Goal: Task Accomplishment & Management: Complete application form

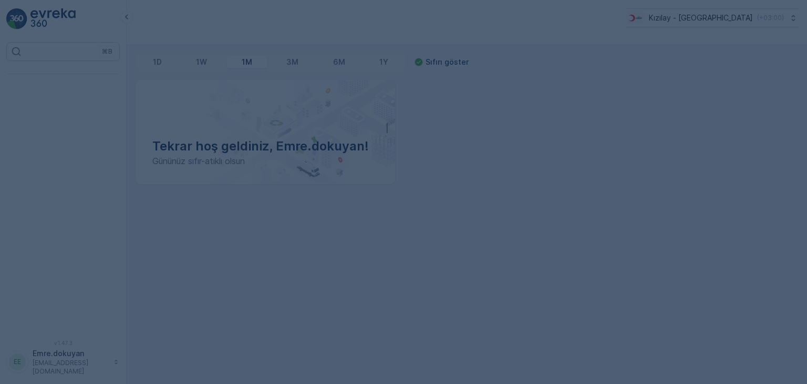
click at [182, 230] on div at bounding box center [403, 192] width 807 height 384
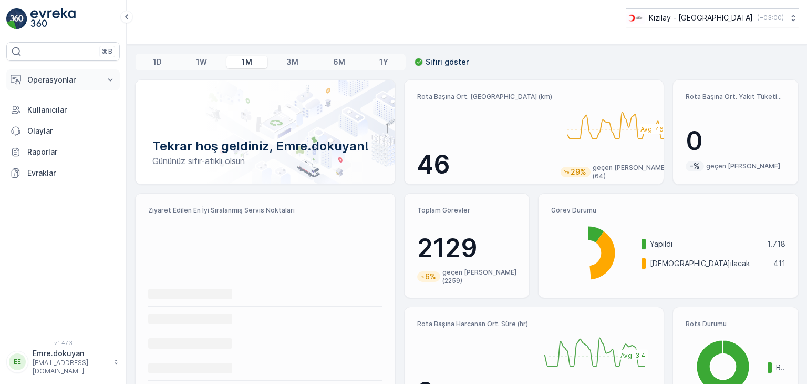
click at [67, 81] on p "Operasyonlar" at bounding box center [62, 80] width 71 height 11
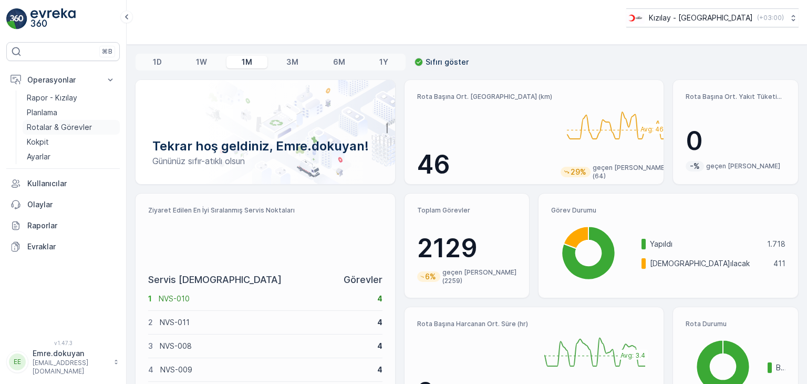
click at [56, 129] on p "Rotalar & Görevler" at bounding box center [59, 127] width 65 height 11
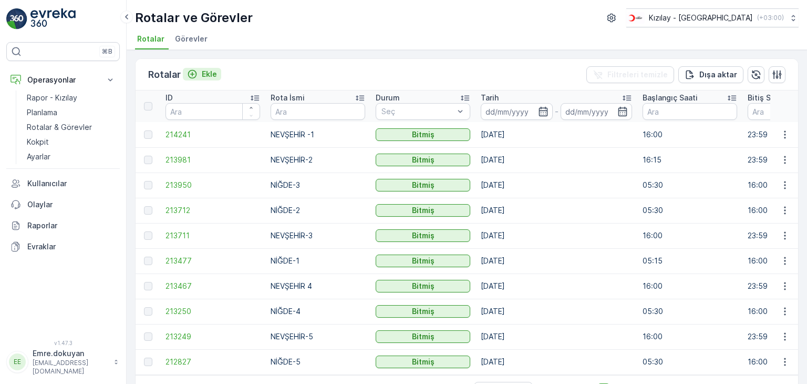
click at [204, 69] on p "Ekle" at bounding box center [209, 74] width 15 height 11
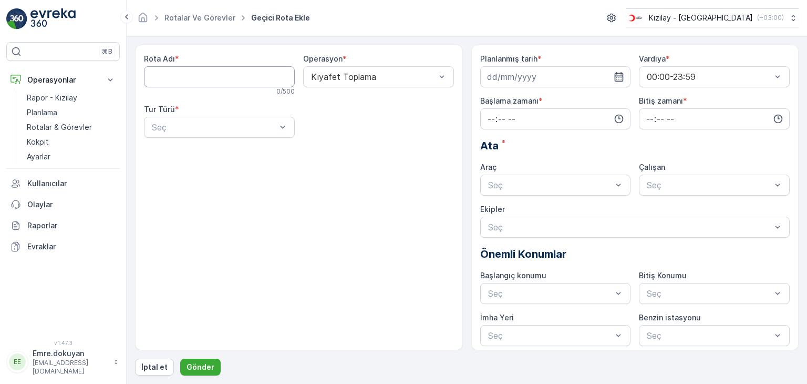
click at [196, 78] on Adı "Rota Adı" at bounding box center [219, 76] width 151 height 21
type Adı "NİĞDE-5"
click at [399, 78] on div at bounding box center [373, 76] width 127 height 9
drag, startPoint x: 381, startPoint y: 104, endPoint x: 362, endPoint y: 111, distance: 20.3
click at [381, 106] on div "Kıyafet Toplama" at bounding box center [379, 102] width 138 height 9
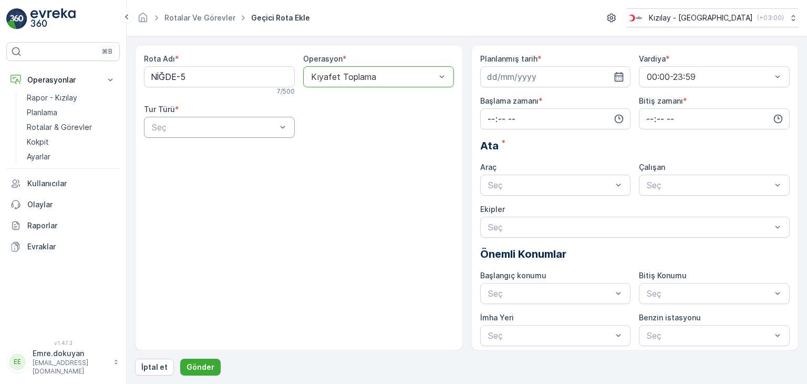
click at [212, 128] on div at bounding box center [214, 126] width 127 height 9
click at [184, 158] on div "Statik" at bounding box center [219, 153] width 151 height 18
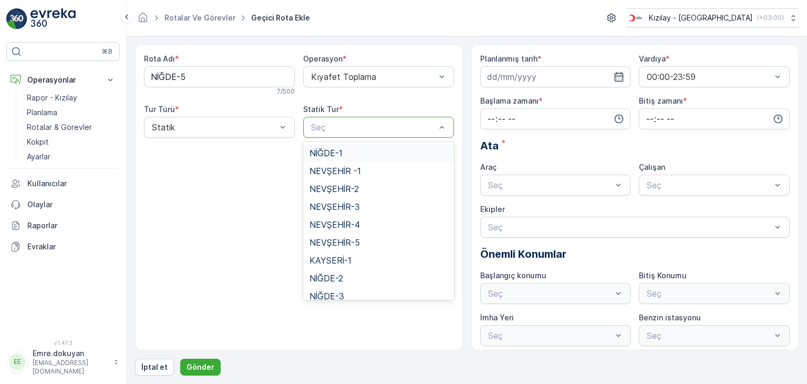
click at [412, 130] on div at bounding box center [373, 126] width 127 height 9
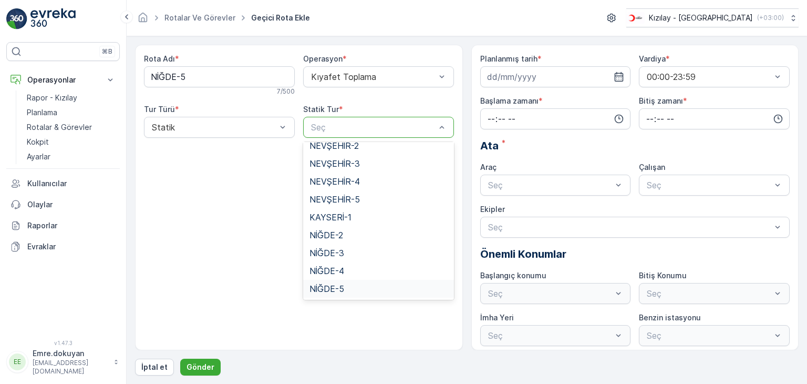
click at [334, 290] on span "NİĞDE-5" at bounding box center [327, 288] width 35 height 9
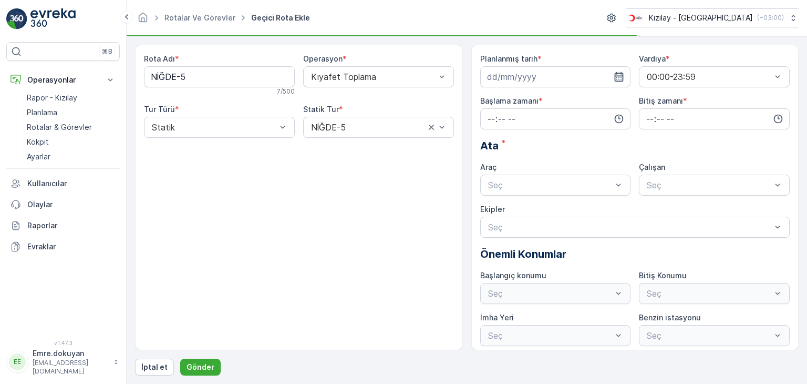
click at [620, 78] on icon "button" at bounding box center [619, 76] width 11 height 11
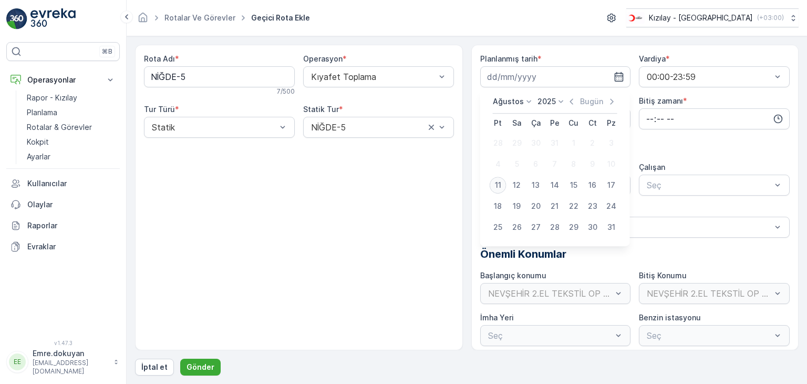
click at [499, 184] on div "11" at bounding box center [498, 185] width 17 height 17
type input "[DATE]"
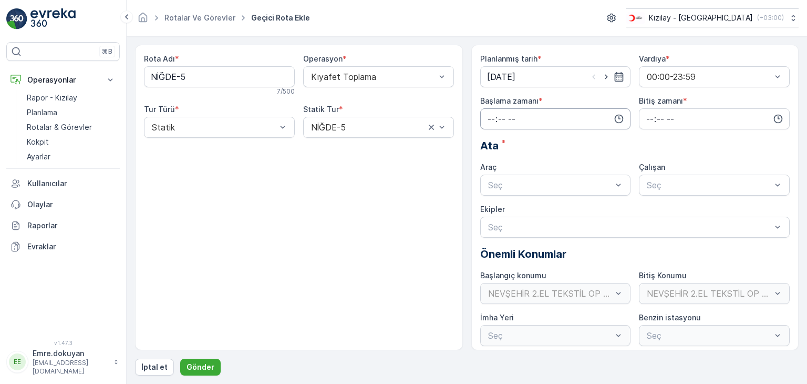
click at [489, 117] on input "time" at bounding box center [555, 118] width 151 height 21
drag, startPoint x: 490, startPoint y: 201, endPoint x: 496, endPoint y: 200, distance: 6.5
click at [490, 201] on span "08" at bounding box center [491, 204] width 9 height 11
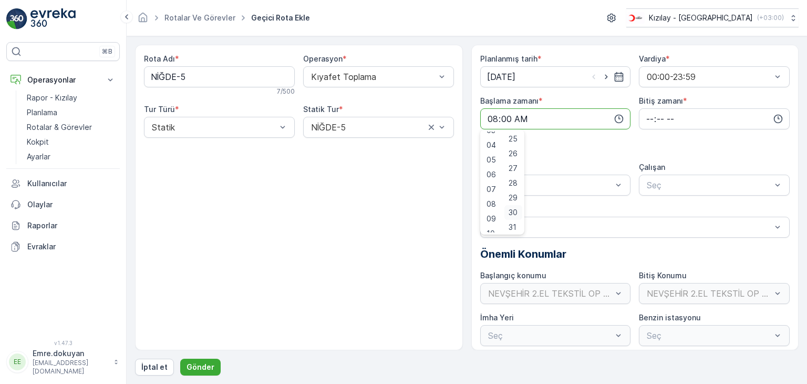
click at [518, 213] on span "30" at bounding box center [513, 212] width 9 height 11
type input "08:30"
click at [647, 117] on input "time" at bounding box center [714, 118] width 151 height 21
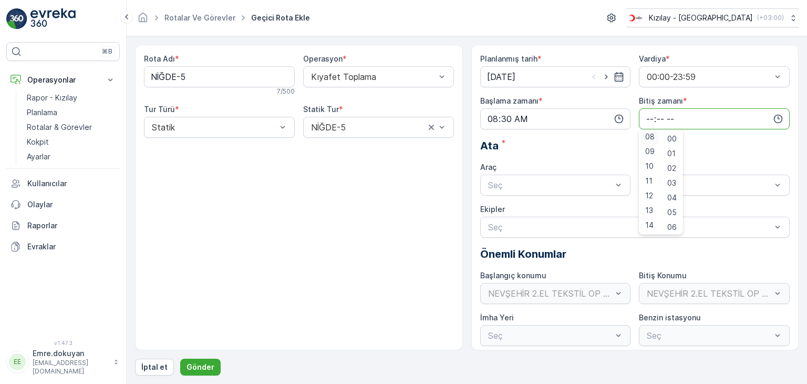
scroll to position [158, 0]
drag, startPoint x: 648, startPoint y: 216, endPoint x: 656, endPoint y: 186, distance: 31.1
click at [648, 216] on span "16" at bounding box center [649, 216] width 8 height 11
type input "16:00"
click at [675, 134] on span "00" at bounding box center [672, 139] width 9 height 11
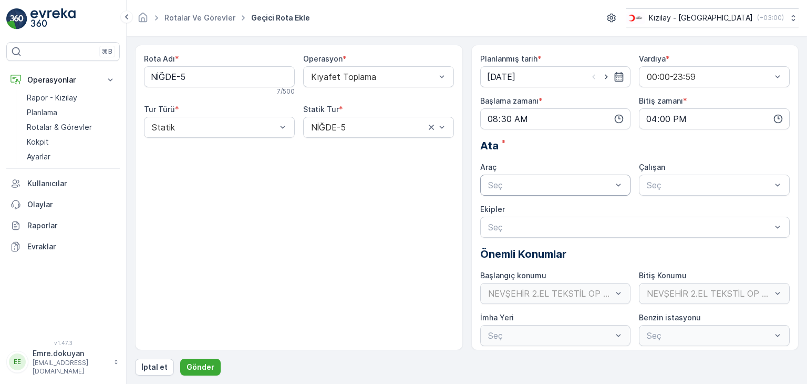
click at [503, 182] on div at bounding box center [550, 184] width 127 height 9
click at [509, 210] on span "06DYB239" at bounding box center [508, 210] width 43 height 9
click at [671, 187] on div at bounding box center [709, 184] width 127 height 9
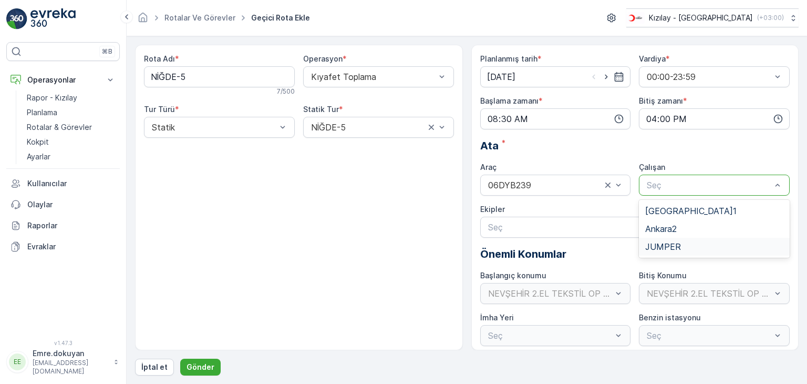
click at [653, 243] on span "JUMPER" at bounding box center [663, 246] width 36 height 9
click at [203, 364] on p "Gönder" at bounding box center [201, 367] width 28 height 11
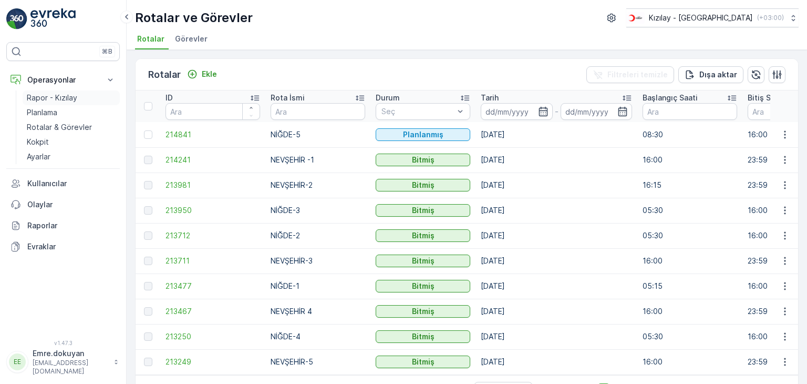
click at [69, 98] on p "Rapor - Kızılay" at bounding box center [52, 98] width 50 height 11
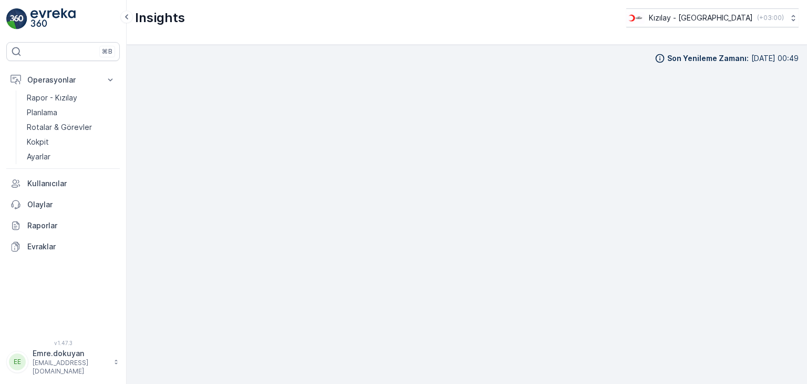
scroll to position [9, 0]
click at [36, 138] on p "Kokpit" at bounding box center [38, 142] width 22 height 11
